Goal: Information Seeking & Learning: Learn about a topic

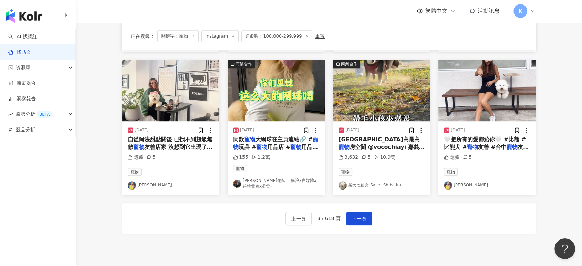
click at [170, 93] on img "button" at bounding box center [170, 90] width 97 height 61
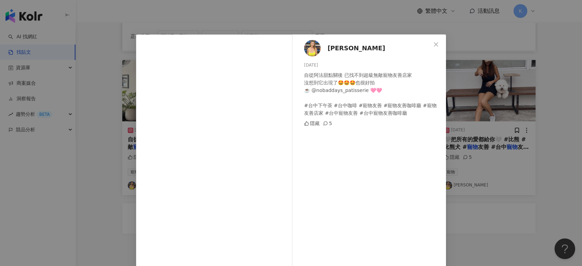
click at [496, 70] on div "吳巧牛 2025/3/12 自從阿法甜點關後 已找不到超級無敵寵物友善店家 沒想到它出現了🤩🤩🤩也很好拍 ☕️ @nobaddays_patisserie 🩷…" at bounding box center [291, 133] width 582 height 266
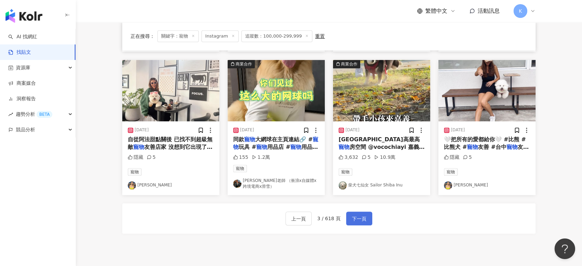
click at [362, 212] on button "下一頁" at bounding box center [359, 219] width 26 height 14
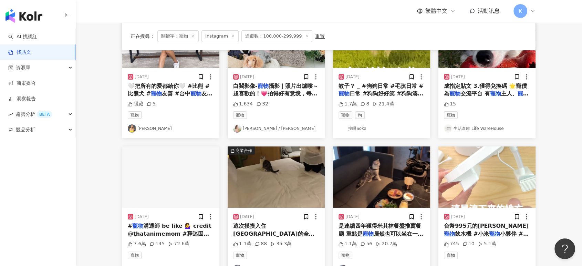
scroll to position [69, 0]
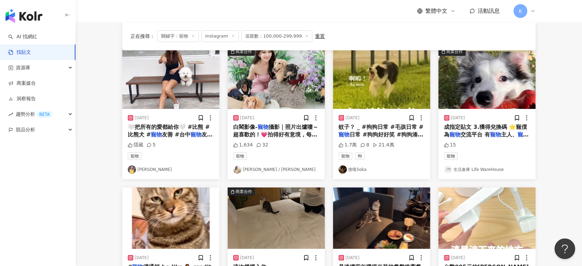
click at [296, 77] on img "button" at bounding box center [276, 78] width 97 height 61
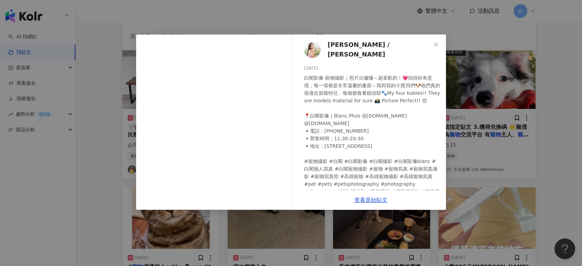
click at [506, 93] on div "小悠 / Judy 2024/7/19 白閣影像-寵物攝影｜照片出爐嘍～超喜歡的！💗拍得好有意境，每一張都是非常溫馨的畫面～我與我的小寶貝們🐶他們真的很適合當…" at bounding box center [291, 133] width 582 height 266
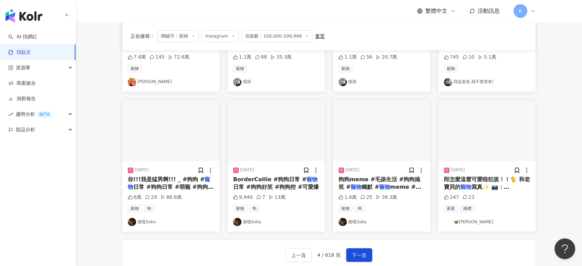
scroll to position [298, 0]
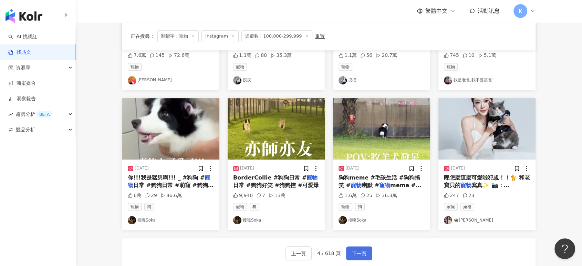
click at [365, 247] on button "下一頁" at bounding box center [359, 253] width 26 height 14
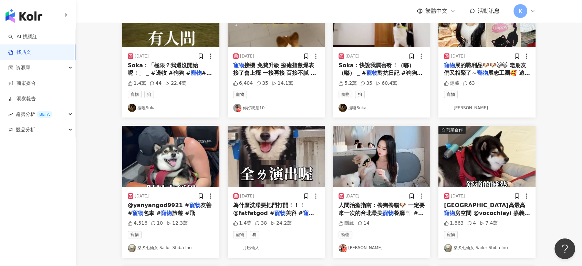
scroll to position [30, 0]
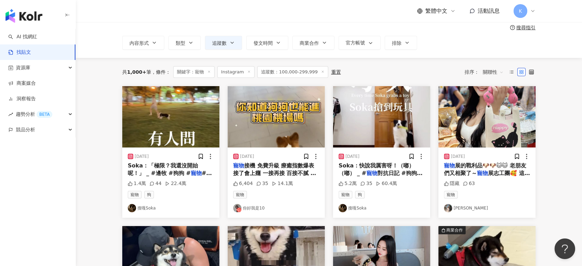
click at [293, 126] on img "button" at bounding box center [276, 116] width 97 height 61
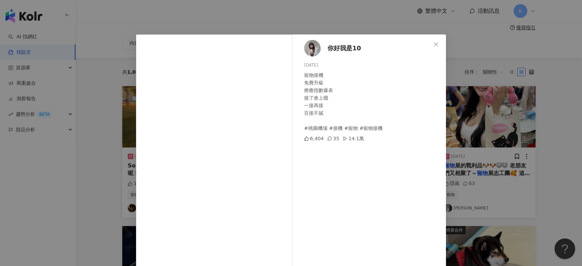
click at [482, 149] on div "你好我是10 2024/7/10 寵物接機 免費升級 療癒指數爆表 接了會上癮 一接再接 百接不膩 #桃園機場 #接機 #寵物 #寵物接機 6,404 35 …" at bounding box center [291, 133] width 582 height 266
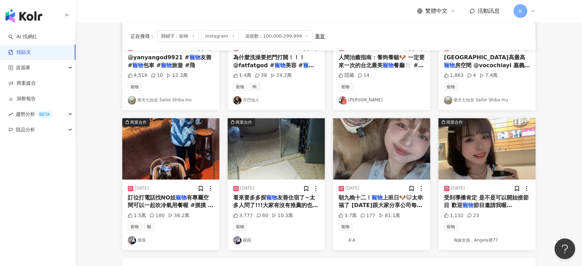
scroll to position [394, 0]
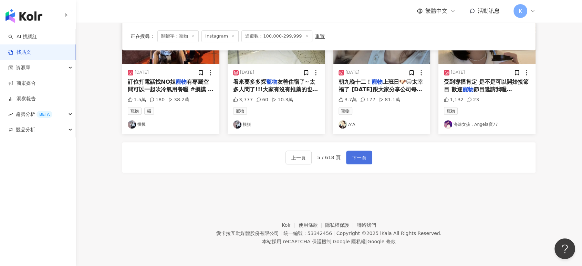
click at [364, 154] on span "下一頁" at bounding box center [359, 158] width 14 height 8
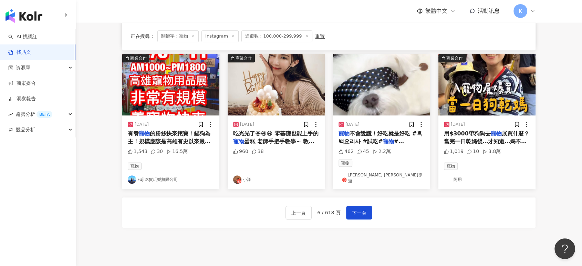
scroll to position [356, 0]
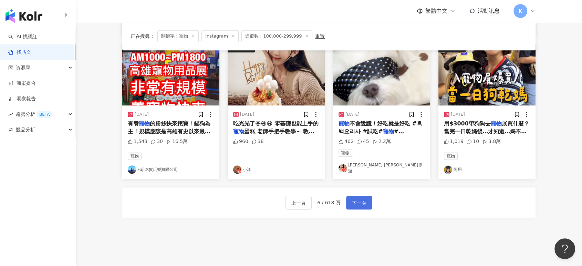
click at [361, 199] on span "下一頁" at bounding box center [359, 203] width 14 height 8
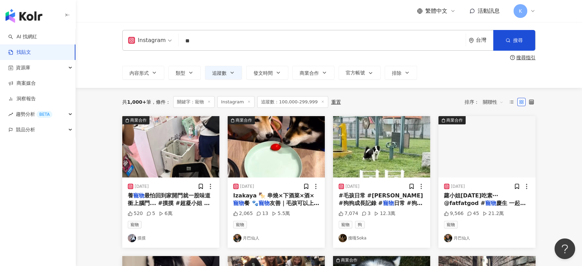
scroll to position [0, 0]
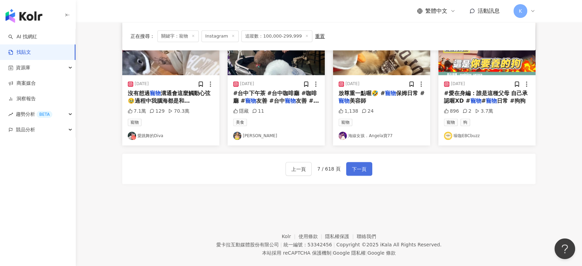
click at [354, 169] on span "下一頁" at bounding box center [359, 169] width 14 height 8
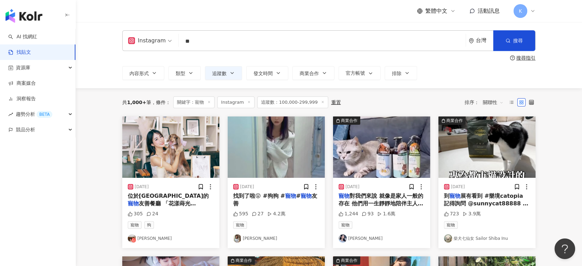
click at [365, 134] on img "button" at bounding box center [381, 146] width 97 height 61
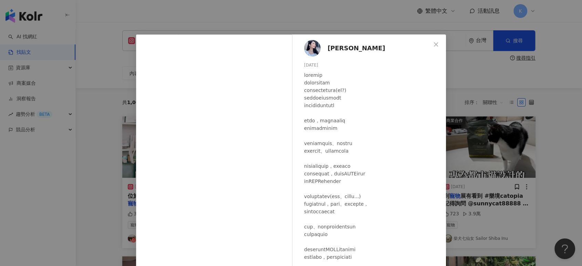
click at [480, 53] on div "Zoe 希希 2025/7/4 1,244 93 1.6萬 查看原始貼文" at bounding box center [291, 133] width 582 height 266
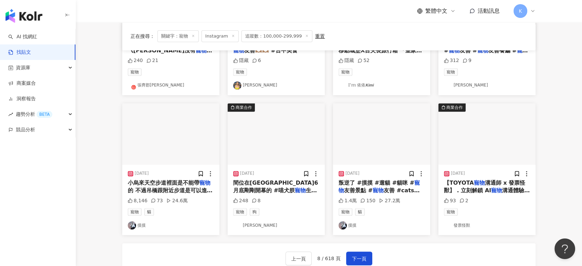
scroll to position [383, 0]
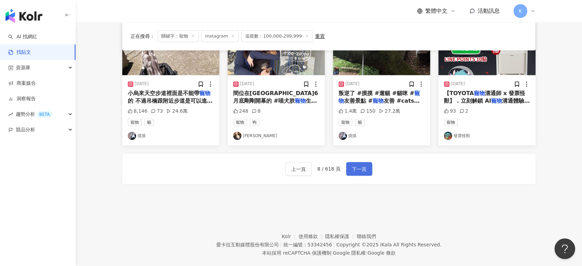
click at [358, 165] on span "下一頁" at bounding box center [359, 169] width 14 height 8
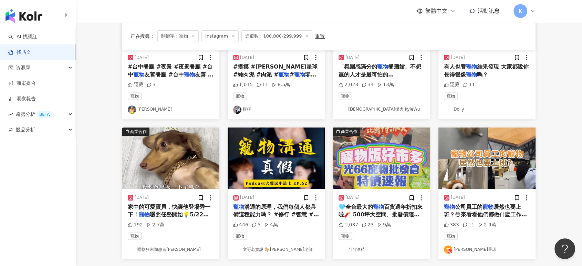
scroll to position [268, 0]
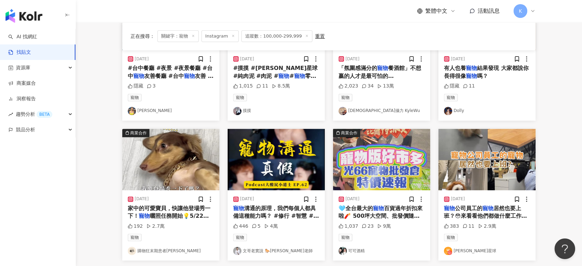
click at [198, 164] on img "button" at bounding box center [170, 159] width 97 height 61
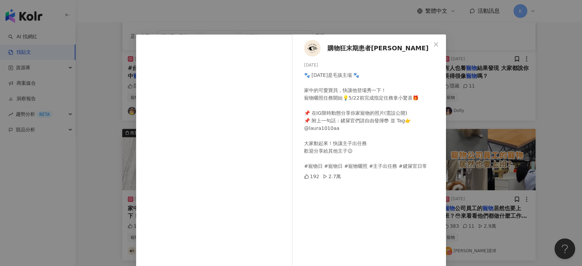
click at [494, 85] on div "購物狂末期患者Laura 2025/5/19 🐾 今天是毛孩主場 🐾 家中的可愛寶貝，快讓他登場秀一下！ 寵物曬照任務開始💡5/22前完成指定任務拿小驚喜🎁 …" at bounding box center [291, 133] width 582 height 266
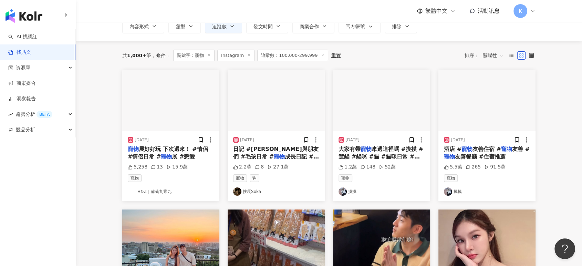
scroll to position [38, 0]
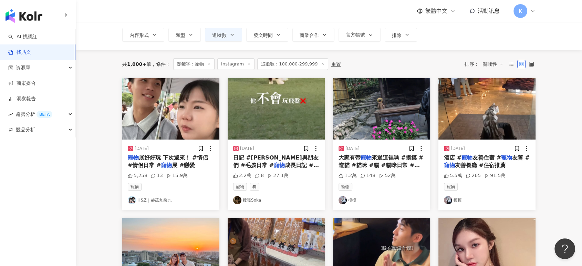
click at [164, 90] on img "button" at bounding box center [170, 108] width 97 height 61
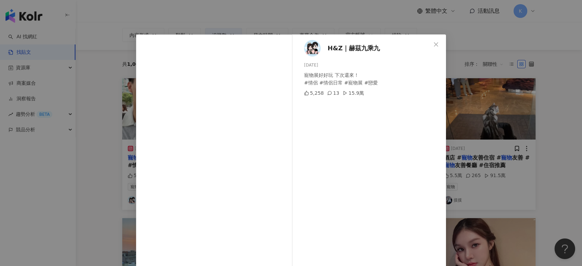
click at [516, 71] on div "H&Z｜赫茲九乘九 2025/7/8 寵物展好好玩 下次還來！ #情侶 #情侶日常 #寵物展 #戀愛 5,258 13 15.9萬 查看原始貼文" at bounding box center [291, 133] width 582 height 266
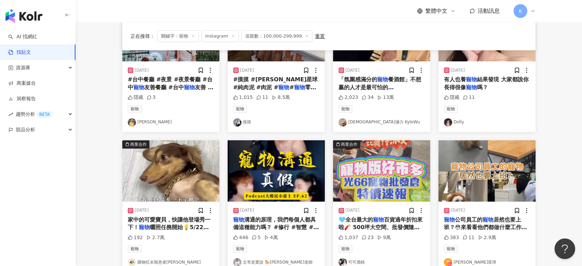
scroll to position [383, 0]
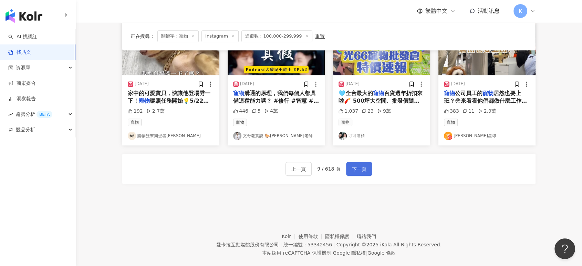
click at [356, 165] on span "下一頁" at bounding box center [359, 169] width 14 height 8
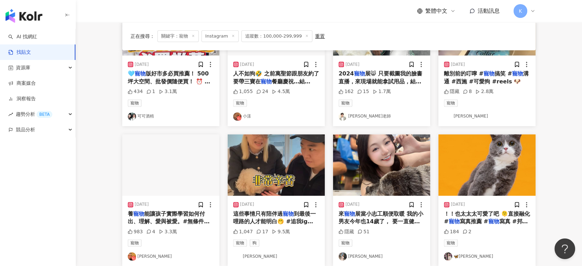
scroll to position [306, 0]
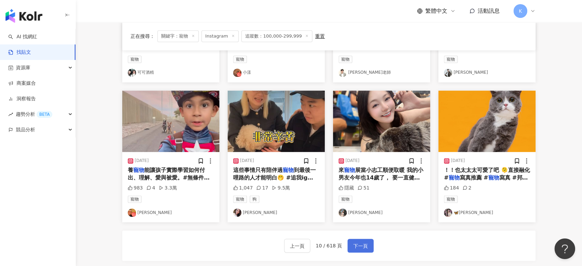
click at [354, 244] on span "下一頁" at bounding box center [361, 246] width 14 height 8
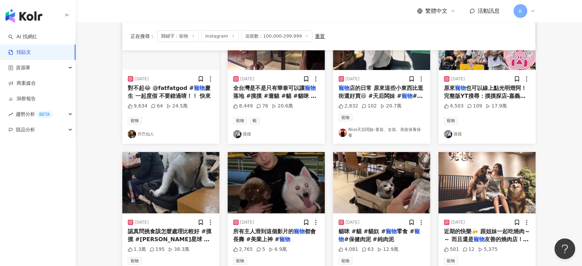
scroll to position [383, 0]
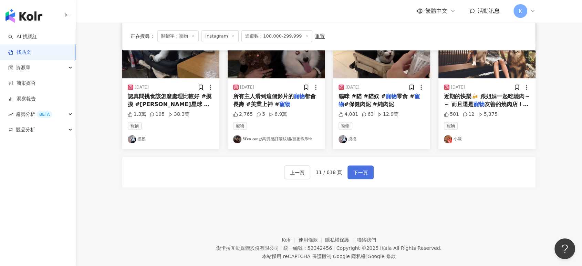
click at [359, 173] on button "下一頁" at bounding box center [361, 172] width 26 height 14
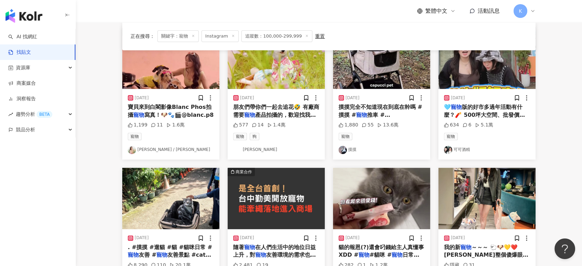
scroll to position [115, 0]
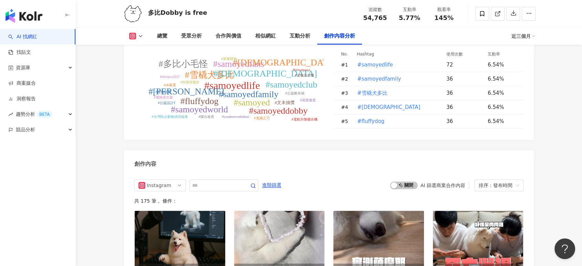
scroll to position [1966, 0]
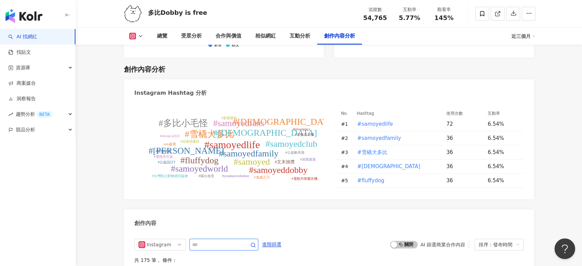
click at [241, 241] on input "text" at bounding box center [216, 245] width 48 height 8
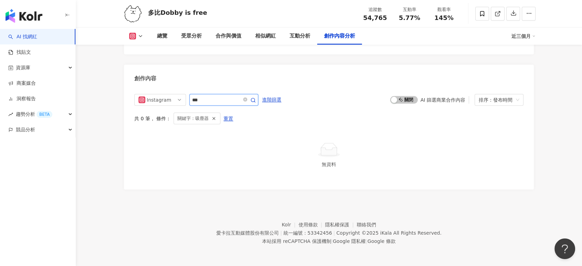
scroll to position [2101, 0]
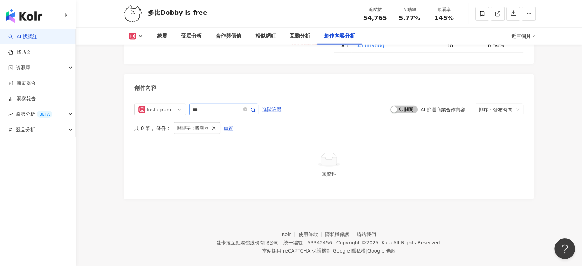
click at [228, 104] on span "***" at bounding box center [224, 110] width 69 height 12
click at [228, 105] on input "***" at bounding box center [216, 109] width 48 height 8
type input "*"
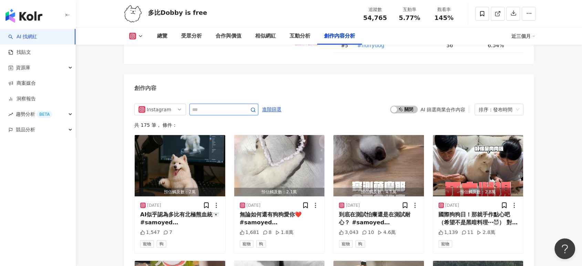
scroll to position [2122, 0]
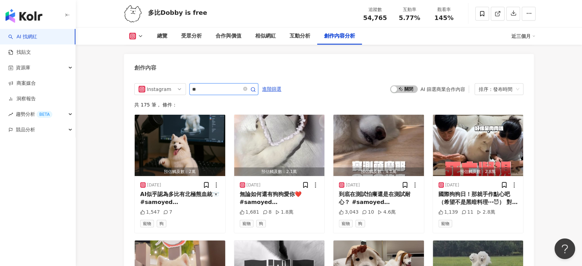
type input "*"
type input "**"
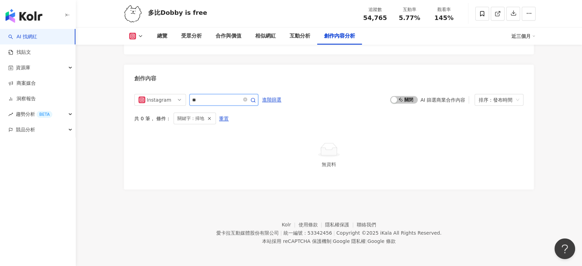
scroll to position [2101, 0]
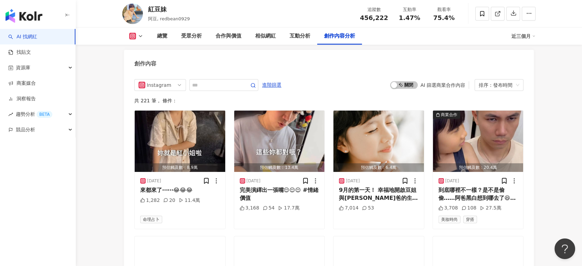
scroll to position [2125, 0]
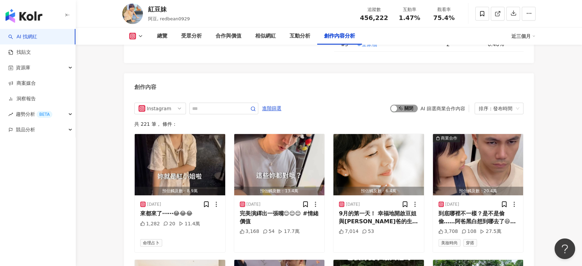
click at [410, 105] on span "啟動 關閉" at bounding box center [404, 109] width 28 height 8
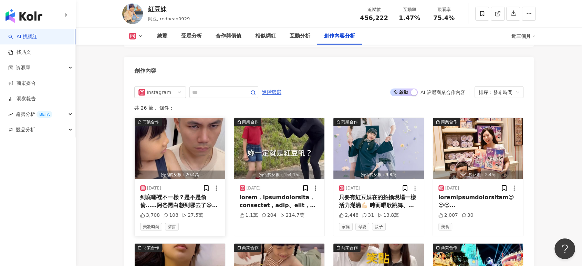
click at [189, 133] on img "button" at bounding box center [180, 148] width 91 height 61
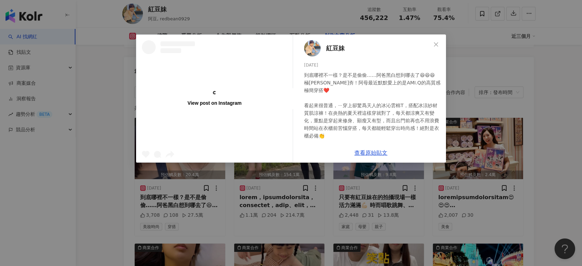
scroll to position [0, 0]
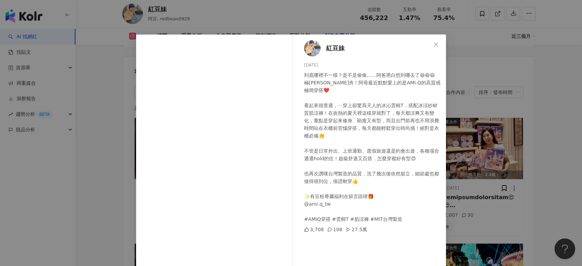
click at [524, 134] on div "紅豆妹 2025/8/31 到底哪裡不一樣？是不是偷偷……阿爸黑白想到哪去了😆😆😆 極簡風正夯！阿母最近默默愛上的是AMI.Q的高質感極簡穿搭❤️ 看起來很普…" at bounding box center [291, 133] width 582 height 266
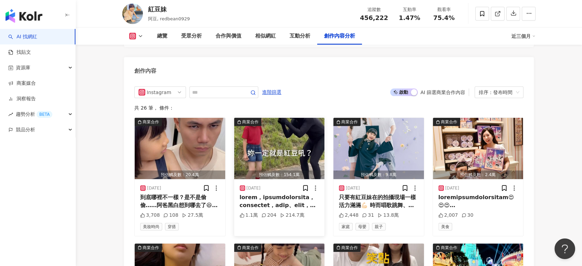
click at [290, 151] on img "button" at bounding box center [279, 148] width 91 height 61
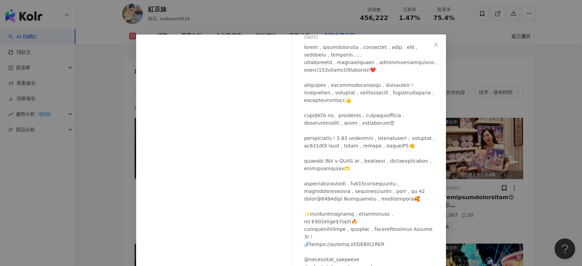
scroll to position [38, 0]
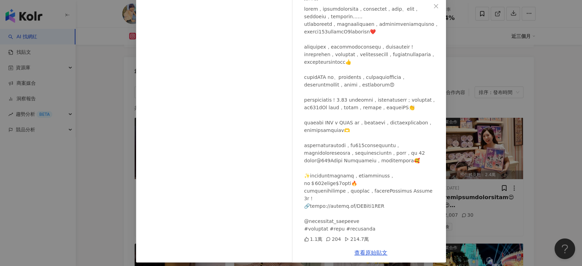
click at [485, 117] on div "紅豆妹 2025/8/14 1.1萬 204 214.7萬 查看原始貼文" at bounding box center [291, 133] width 582 height 266
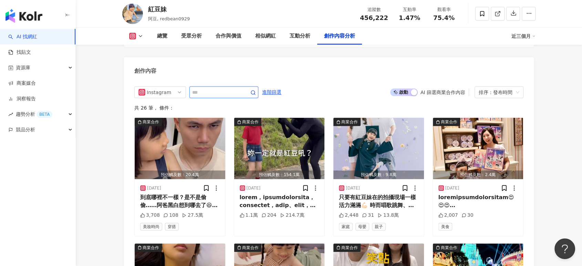
click at [233, 88] on input "text" at bounding box center [216, 92] width 48 height 8
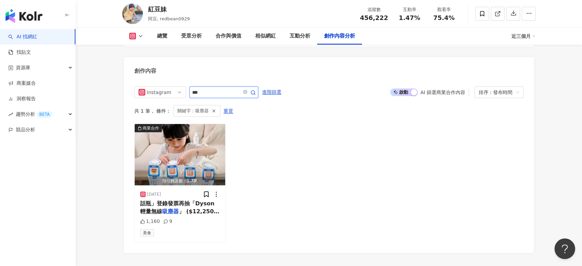
click at [226, 88] on input "***" at bounding box center [216, 92] width 48 height 8
type input "*"
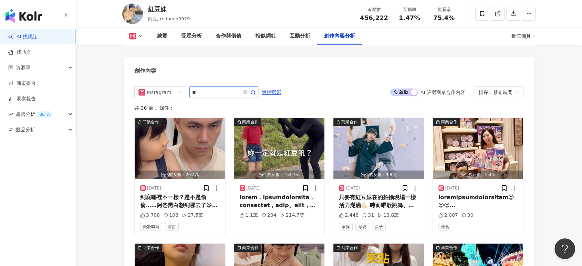
type input "**"
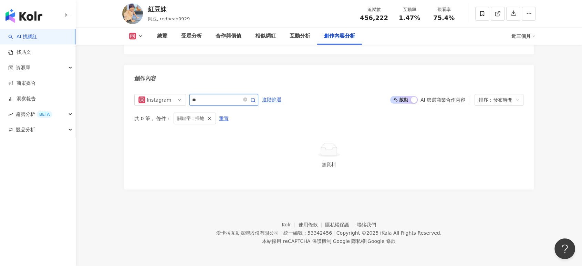
scroll to position [2121, 0]
